Goal: Unclear: Unclear

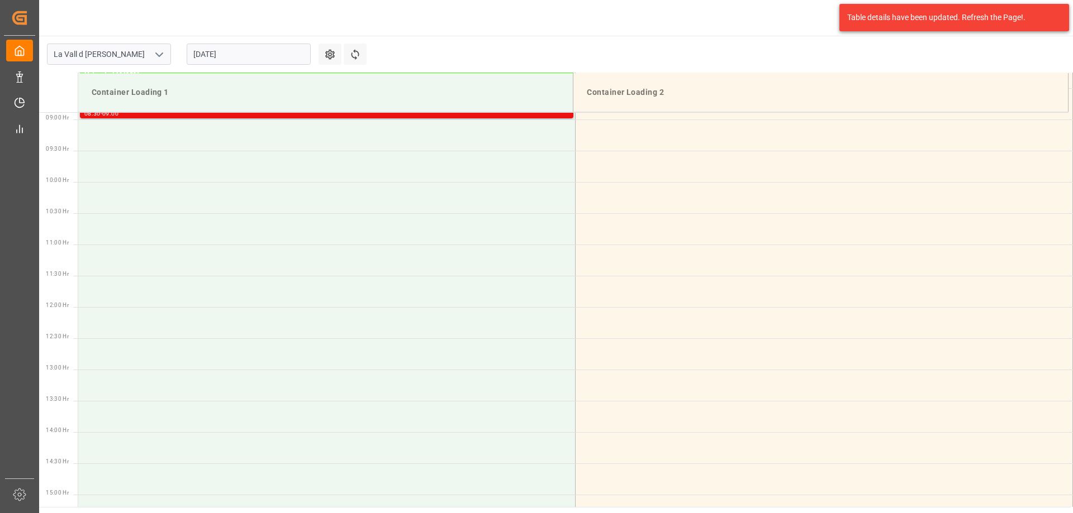
scroll to position [332, 0]
